Goal: Obtain resource: Obtain resource

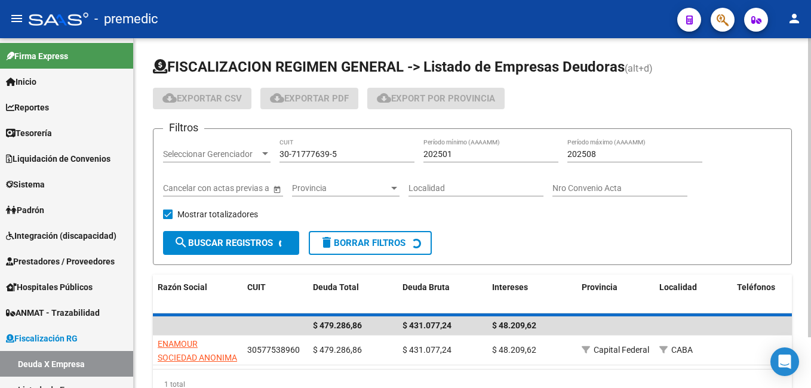
scroll to position [32, 0]
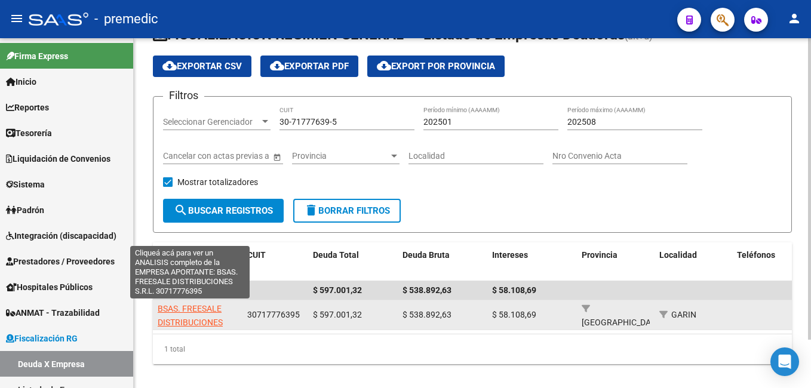
click at [188, 311] on span "BSAS. FREESALE DISTRIBUCIONES S.R.L." at bounding box center [190, 322] width 65 height 37
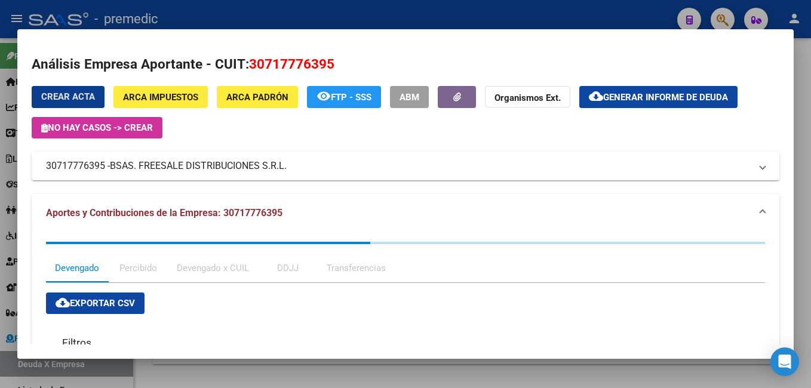
click at [224, 254] on div "Devengado x CUIL" at bounding box center [213, 268] width 90 height 29
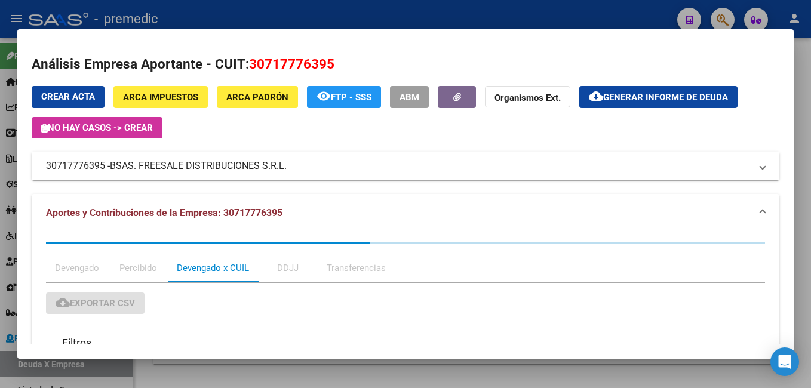
click at [225, 265] on div "Devengado x CUIL" at bounding box center [213, 268] width 72 height 13
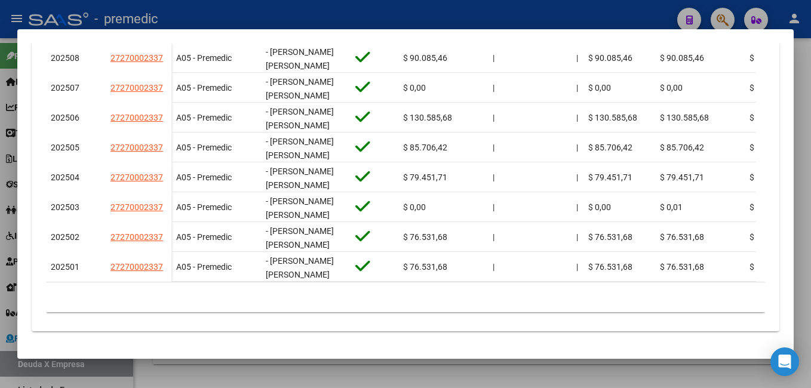
scroll to position [451, 0]
drag, startPoint x: 137, startPoint y: 376, endPoint x: 165, endPoint y: 365, distance: 30.8
click at [149, 375] on div at bounding box center [405, 194] width 811 height 388
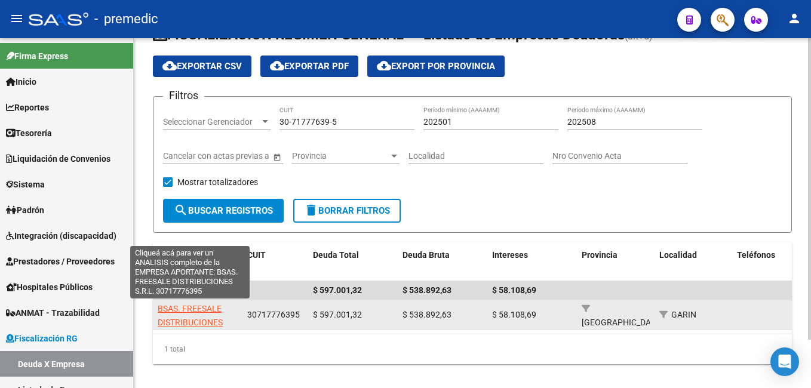
click at [210, 313] on span "BSAS. FREESALE DISTRIBUCIONES S.R.L." at bounding box center [190, 322] width 65 height 37
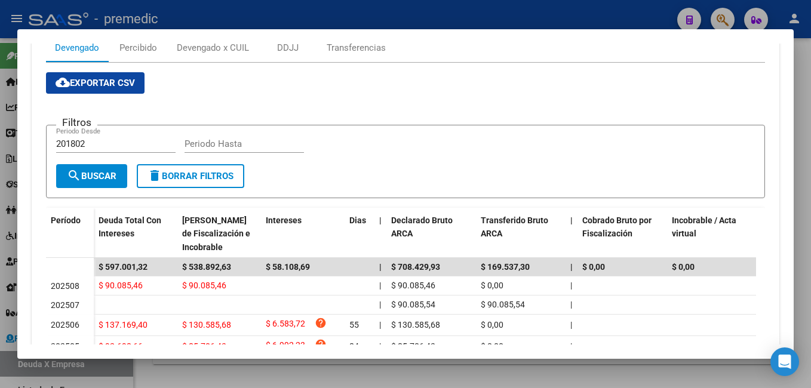
scroll to position [199, 0]
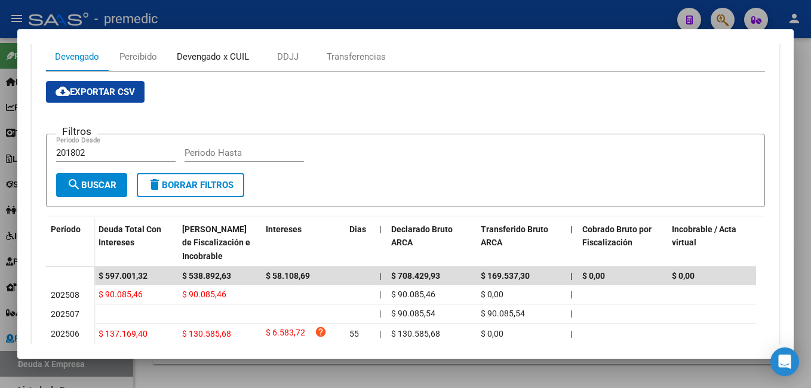
click at [213, 59] on div "Devengado x CUIL" at bounding box center [213, 56] width 72 height 13
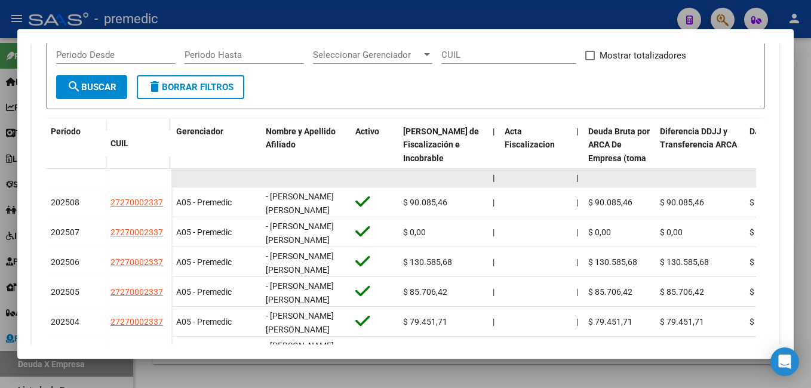
scroll to position [299, 0]
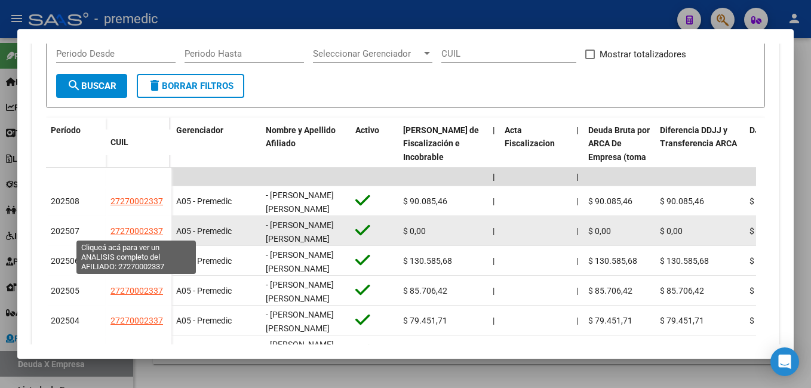
drag, startPoint x: 120, startPoint y: 228, endPoint x: 155, endPoint y: 231, distance: 35.4
click at [155, 231] on span "27270002337" at bounding box center [136, 231] width 53 height 10
copy span "27000233"
type textarea "27270002337"
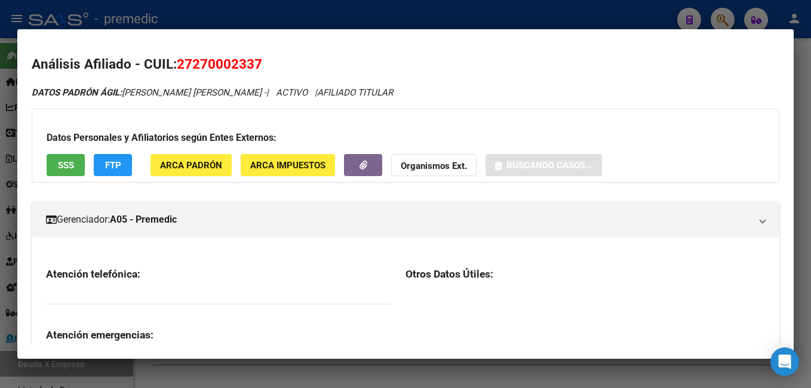
click at [198, 62] on span "27270002337" at bounding box center [219, 64] width 85 height 16
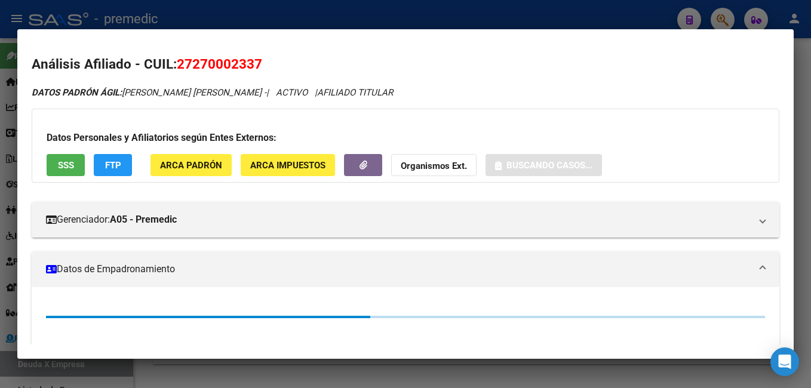
drag, startPoint x: 194, startPoint y: 64, endPoint x: 252, endPoint y: 64, distance: 58.5
click at [252, 64] on span "27270002337" at bounding box center [219, 64] width 85 height 16
copy span "27000233"
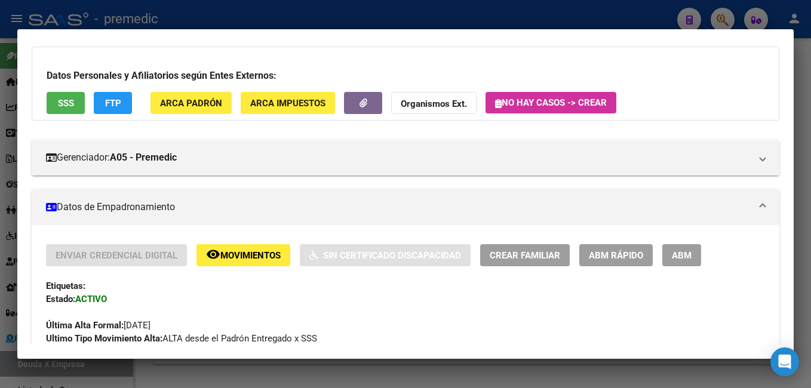
scroll to position [179, 0]
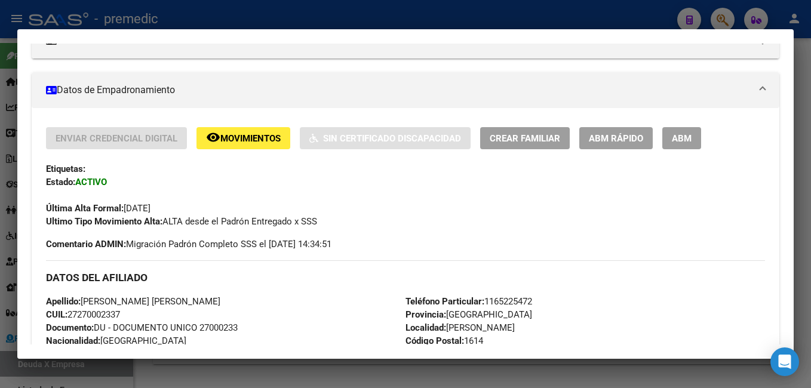
click at [4, 241] on div at bounding box center [405, 194] width 811 height 388
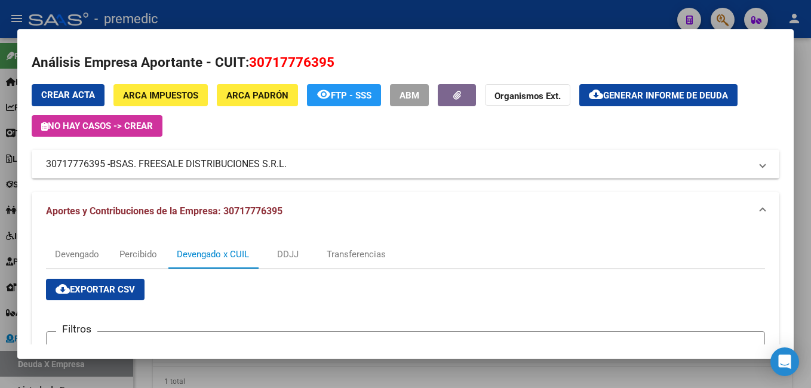
scroll to position [0, 0]
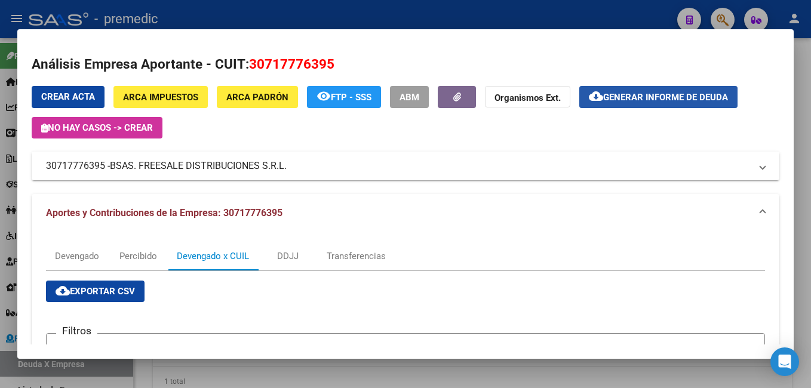
click at [703, 103] on button "cloud_download Generar informe de deuda" at bounding box center [658, 97] width 158 height 22
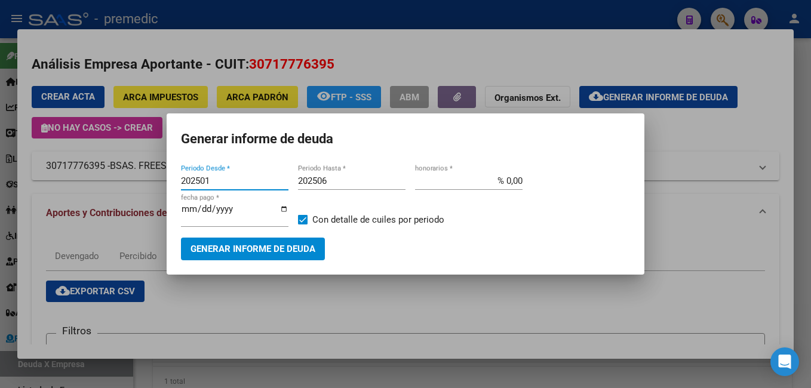
type input "202501"
click at [354, 184] on input "202506" at bounding box center [352, 181] width 108 height 11
type input "202508"
click at [314, 247] on span "Generar informe de deuda" at bounding box center [253, 249] width 125 height 11
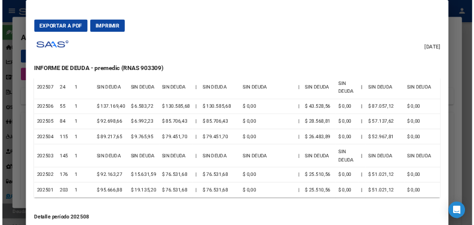
scroll to position [119, 0]
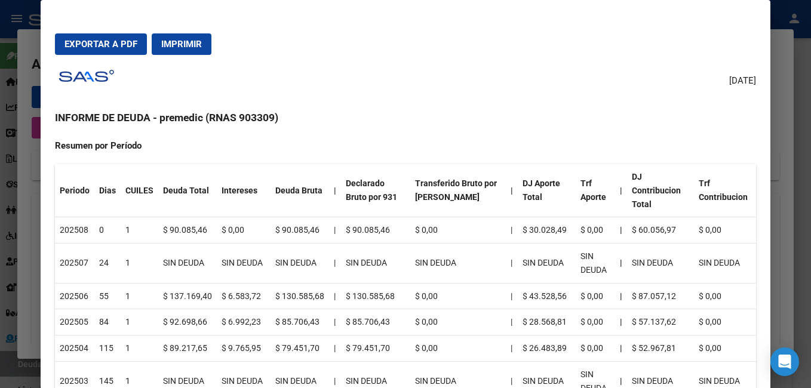
click at [130, 41] on span "Exportar a PDF" at bounding box center [101, 44] width 73 height 11
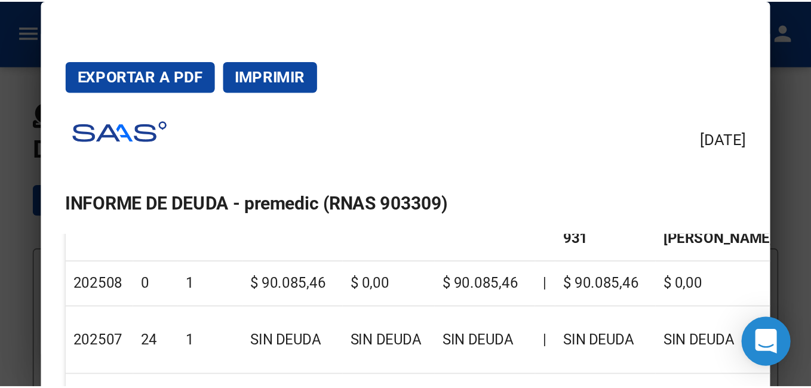
scroll to position [299, 0]
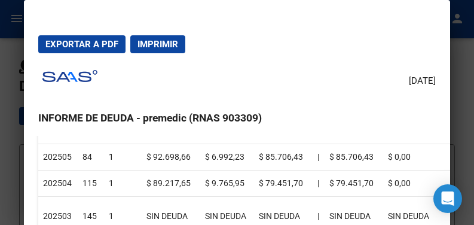
click at [462, 68] on div at bounding box center [237, 112] width 474 height 225
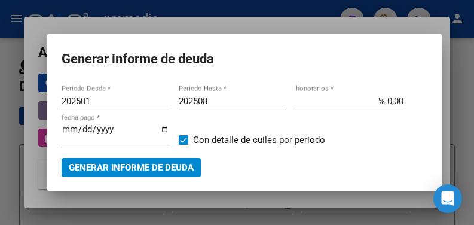
click at [26, 181] on div at bounding box center [237, 112] width 474 height 225
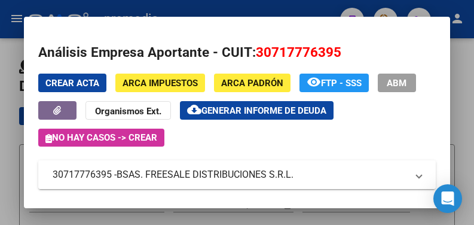
click at [292, 173] on mat-panel-title "30717776395 - BSAS. FREESALE DISTRIBUCIONES S.R.L." at bounding box center [230, 174] width 355 height 14
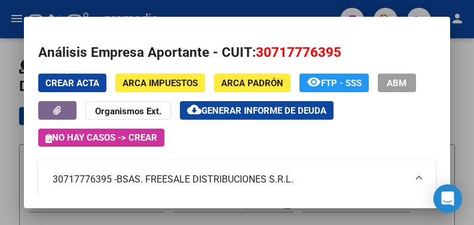
drag, startPoint x: 292, startPoint y: 173, endPoint x: 295, endPoint y: 191, distance: 17.6
click at [295, 191] on mat-expansion-panel-header "30717776395 - BSAS. FREESALE DISTRIBUCIONES S.R.L." at bounding box center [237, 179] width 398 height 38
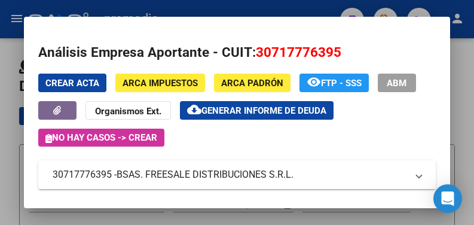
click at [294, 178] on mat-panel-title "30717776395 - BSAS. FREESALE DISTRIBUCIONES S.R.L." at bounding box center [230, 174] width 355 height 14
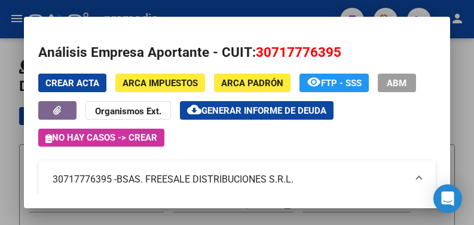
copy mat-panel-title "30717776395 - BSAS. FREESALE DISTRIBUCIONES S.R.L."
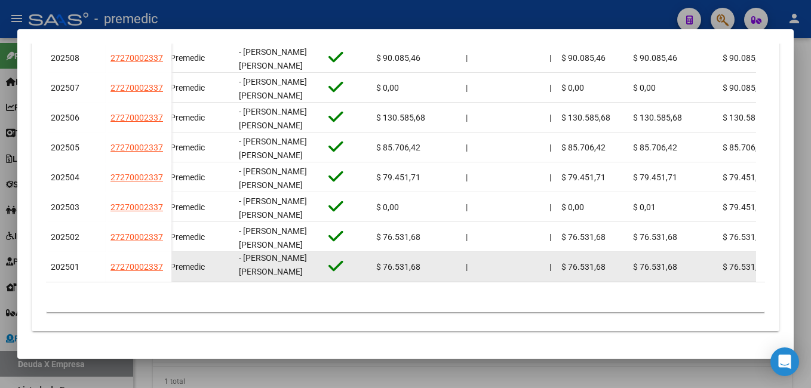
scroll to position [0, 0]
drag, startPoint x: 274, startPoint y: 263, endPoint x: 241, endPoint y: 248, distance: 36.4
click at [241, 254] on div "- [PERSON_NAME] [PERSON_NAME]" at bounding box center [279, 266] width 80 height 25
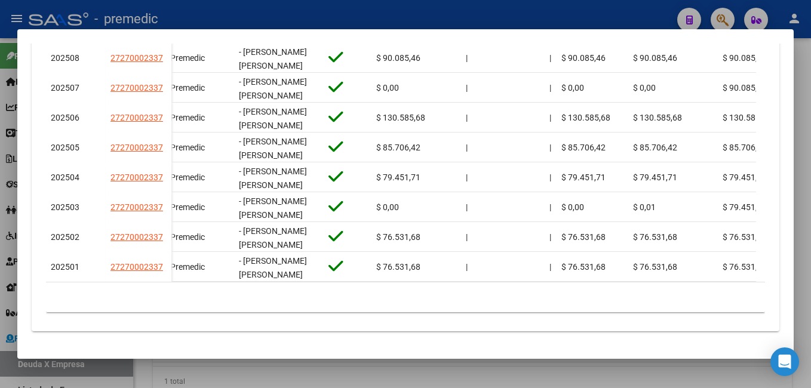
copy span "[PERSON_NAME] [PERSON_NAME]"
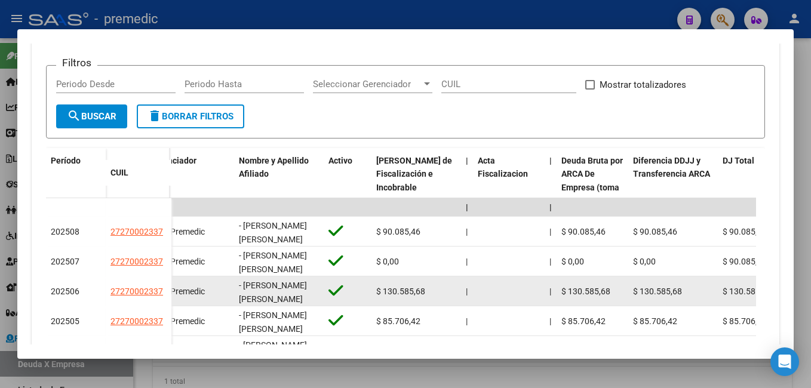
scroll to position [410, 0]
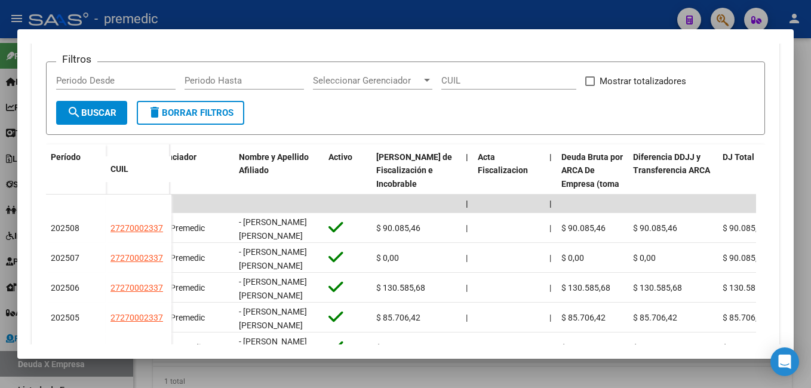
click at [174, 376] on div at bounding box center [405, 194] width 811 height 388
